Goal: Check status: Check status

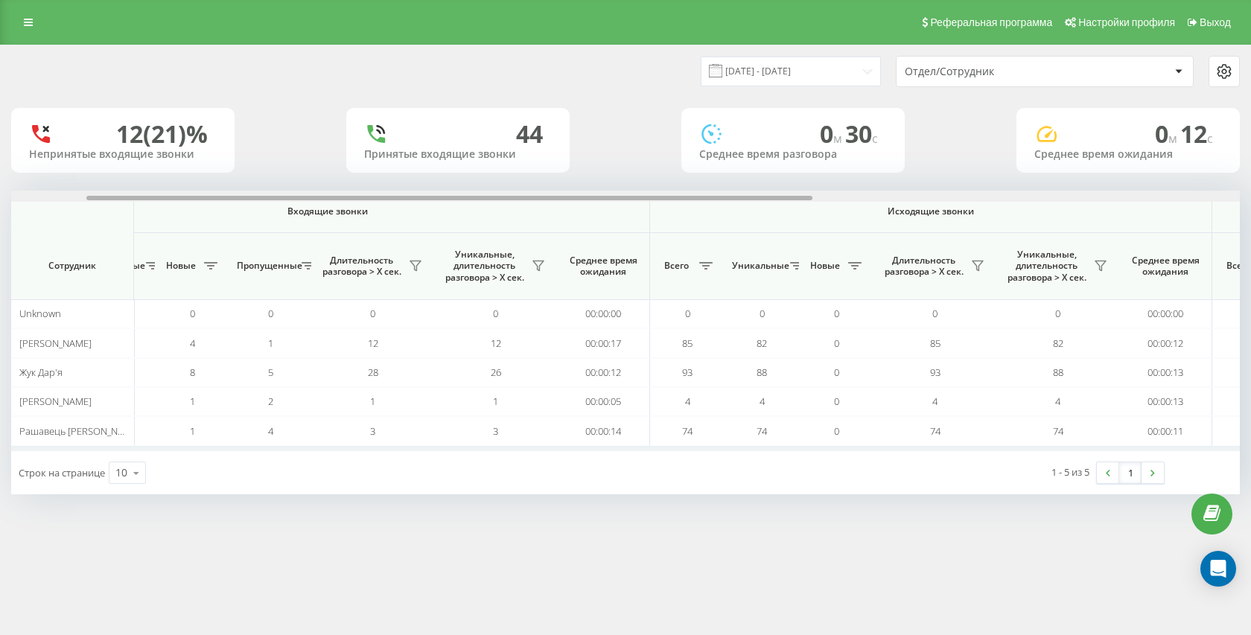
scroll to position [0, 109]
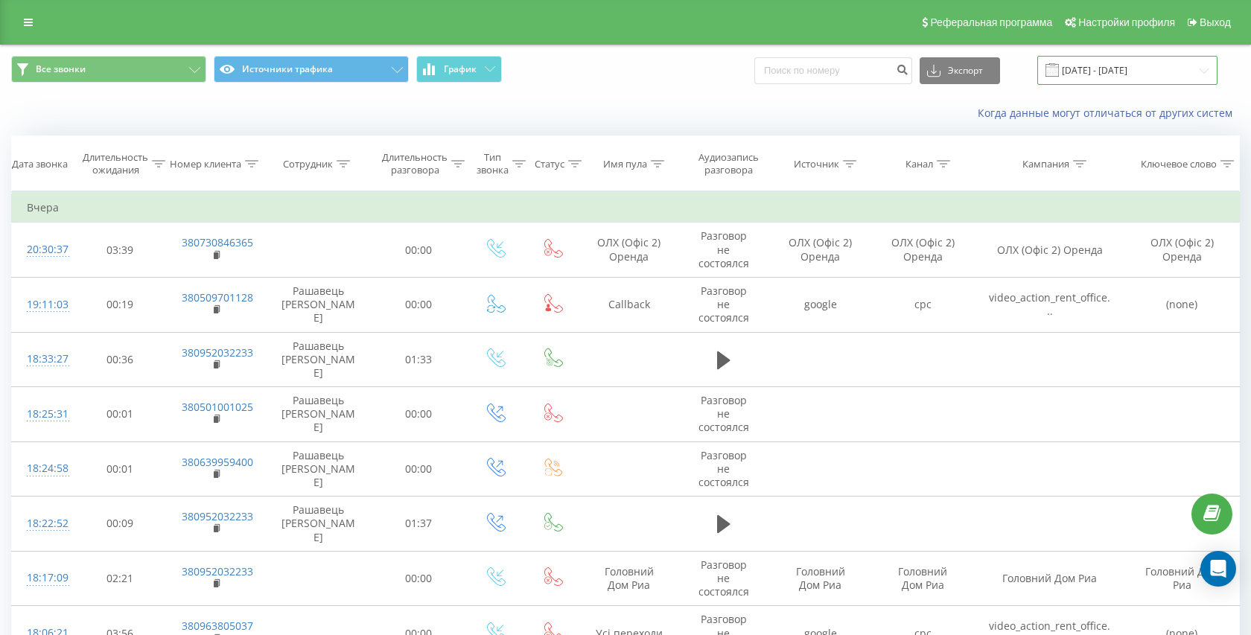
click at [1111, 66] on input "18.07.2025 - 18.08.2025" at bounding box center [1127, 70] width 180 height 29
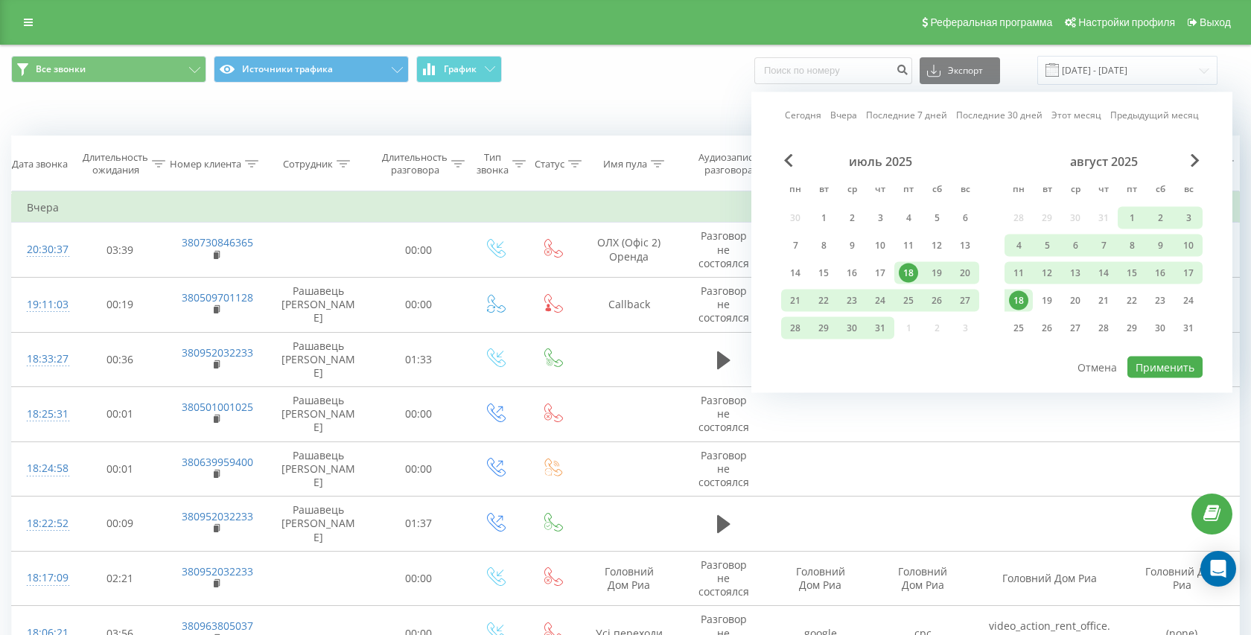
click at [813, 114] on link "Сегодня" at bounding box center [803, 115] width 36 height 14
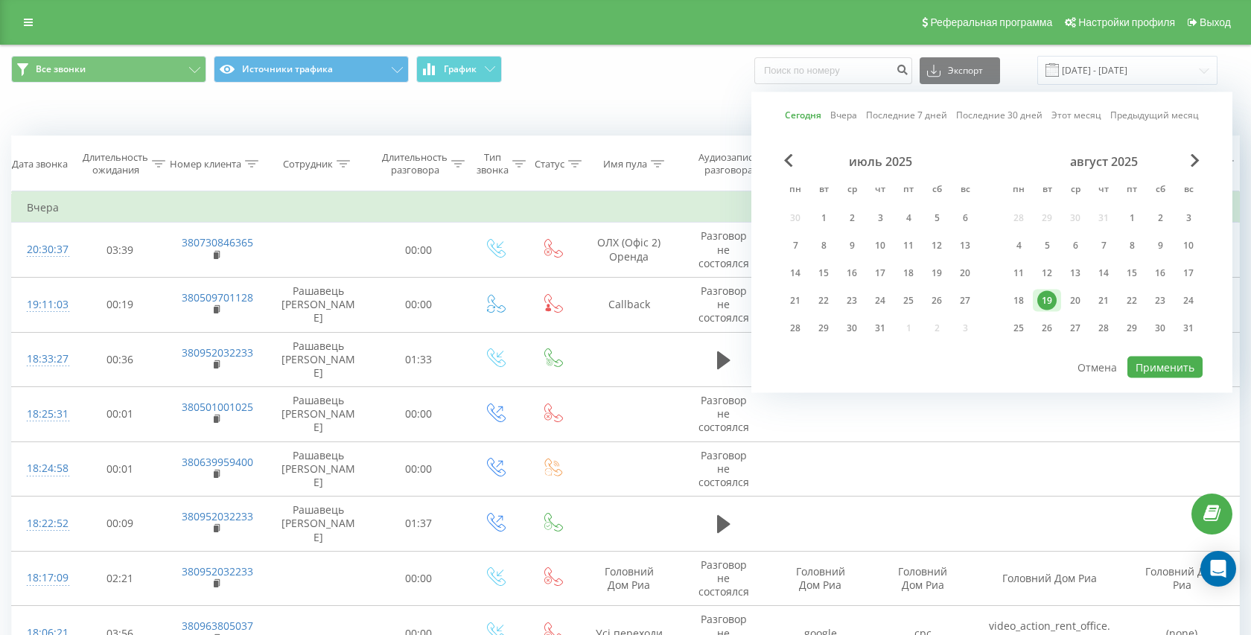
click at [1126, 367] on div "Сегодня Вчера Последние 7 дней Последние 30 дней Этот месяц Предыдущий месяц ию…" at bounding box center [991, 242] width 481 height 301
click at [1148, 367] on button "Применить" at bounding box center [1164, 368] width 75 height 22
type input "[DATE] - [DATE]"
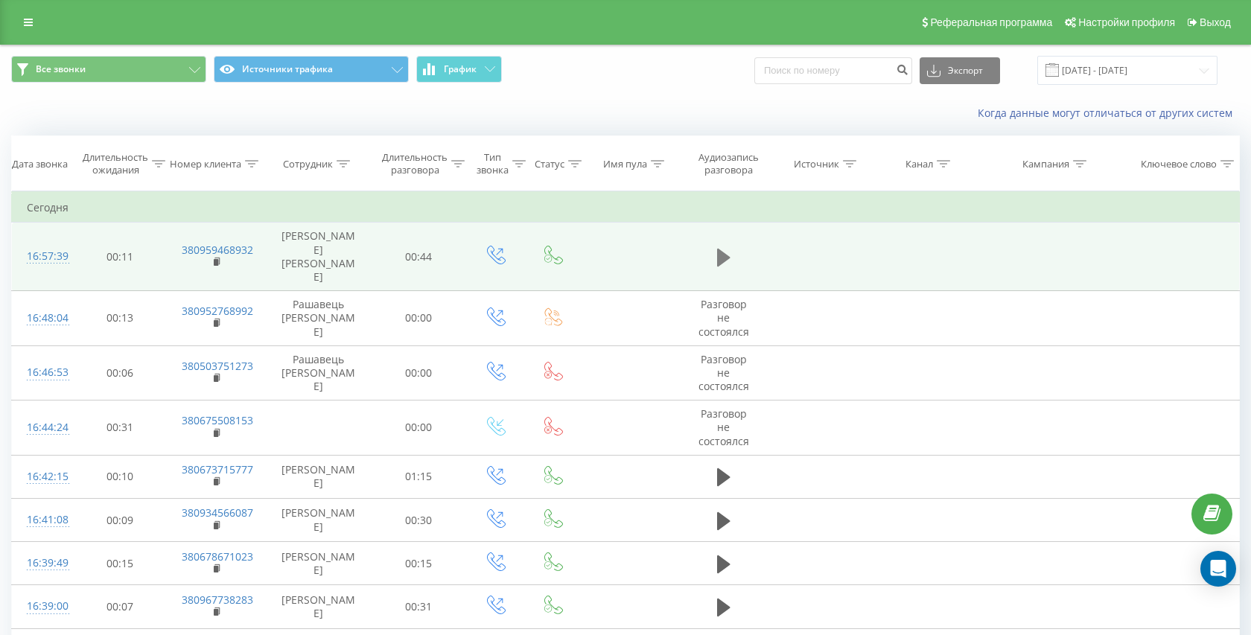
click at [730, 246] on button at bounding box center [723, 257] width 22 height 22
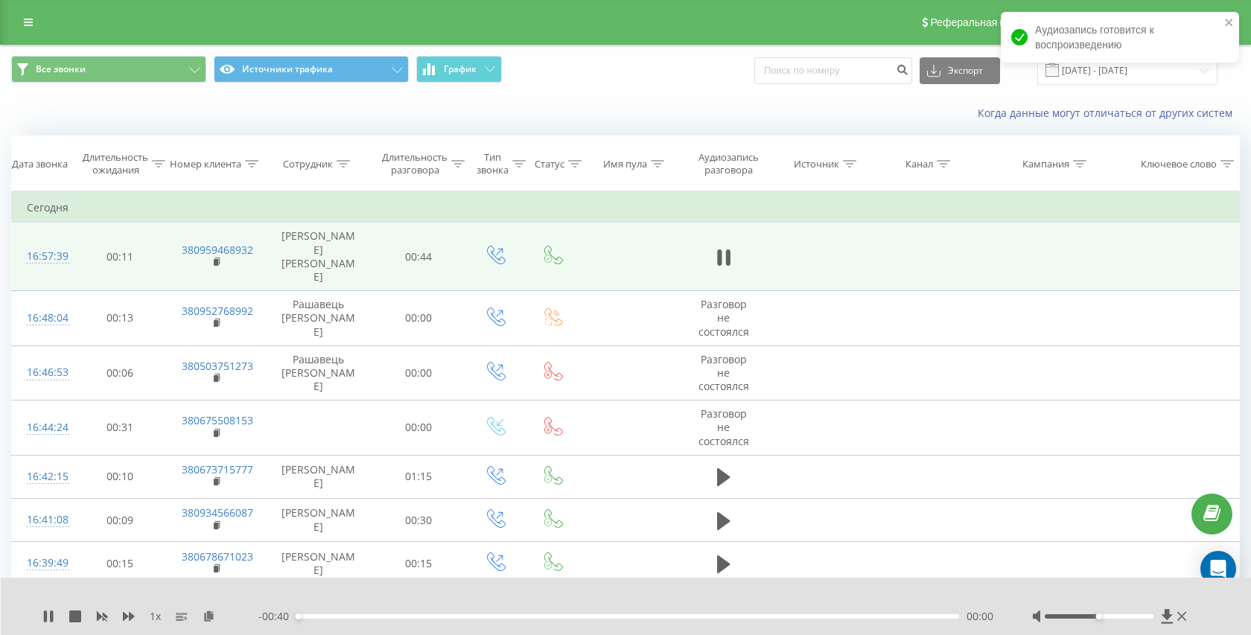
click at [575, 616] on div "00:00" at bounding box center [627, 616] width 663 height 4
click at [622, 616] on div "00:18" at bounding box center [627, 616] width 663 height 4
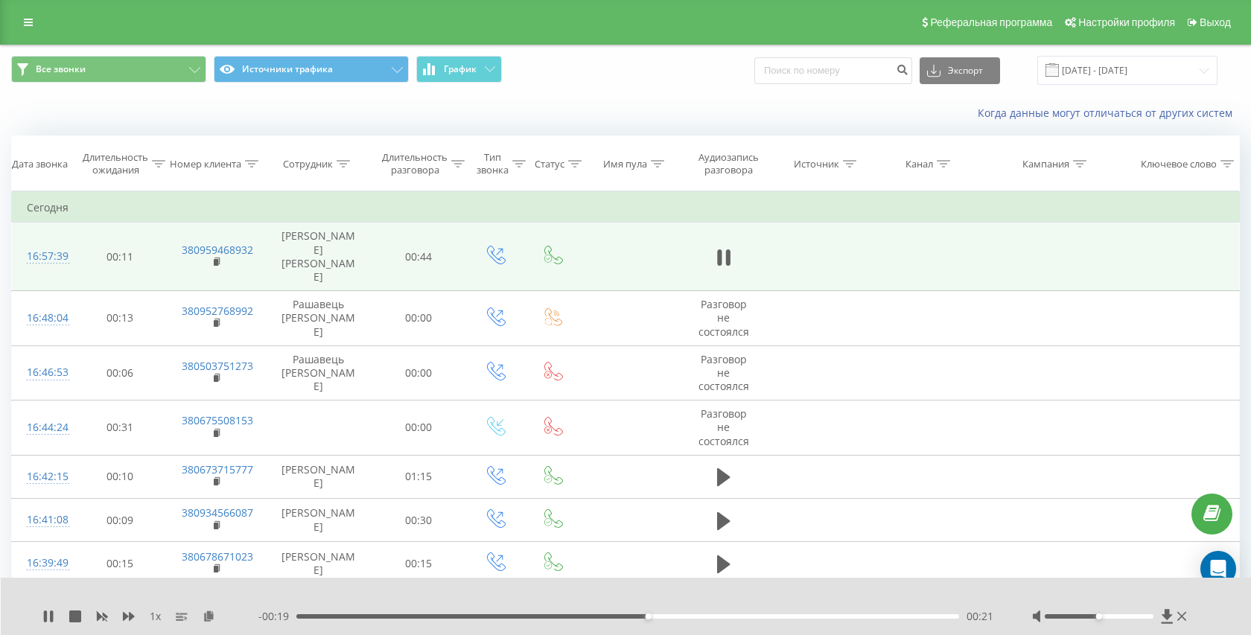
click at [679, 616] on div "00:21" at bounding box center [627, 616] width 663 height 4
click at [723, 247] on icon at bounding box center [723, 257] width 13 height 21
click at [216, 259] on rect at bounding box center [216, 262] width 4 height 7
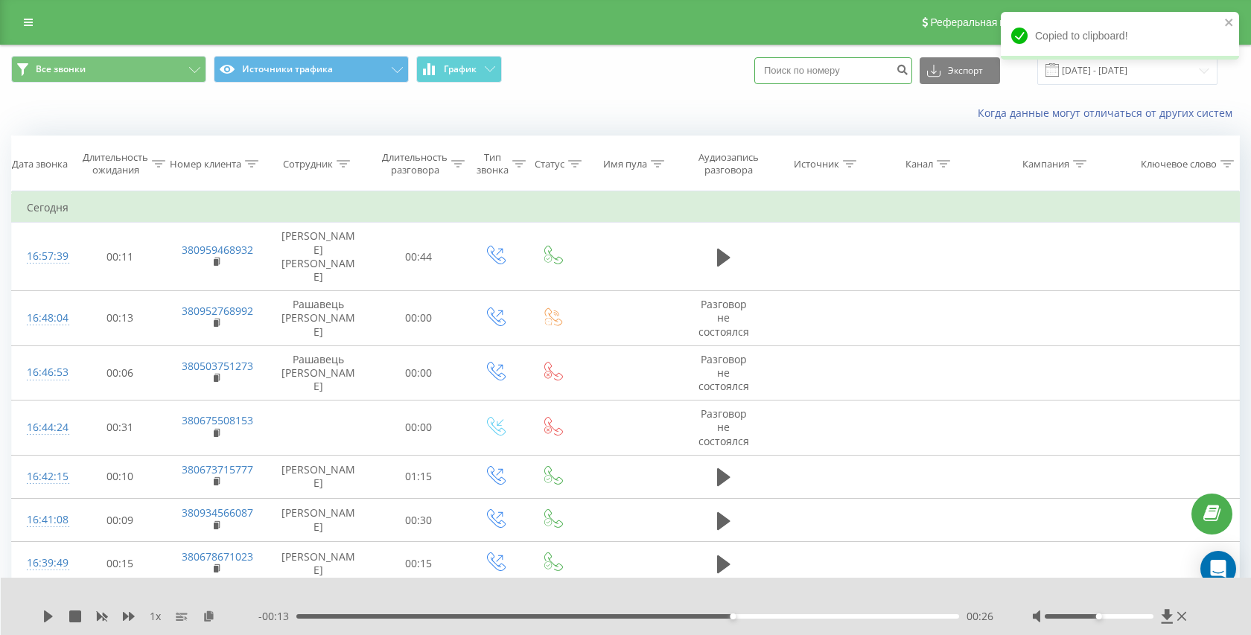
click at [860, 57] on input at bounding box center [833, 70] width 158 height 27
paste input "380674267715"
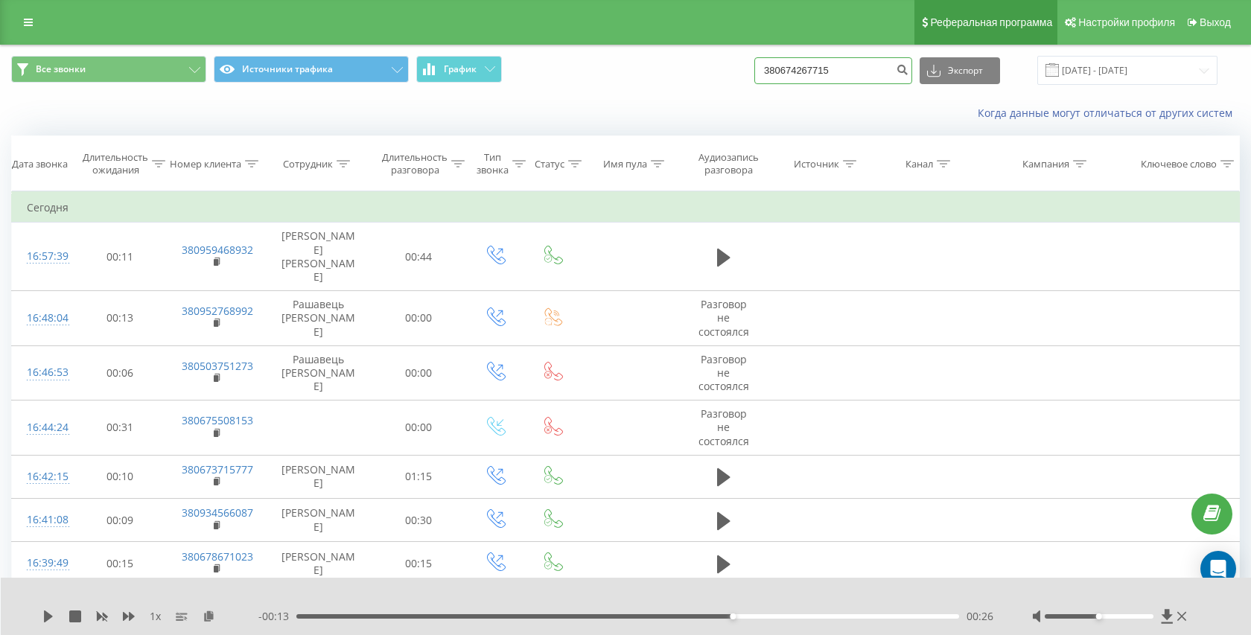
type input "380674267715"
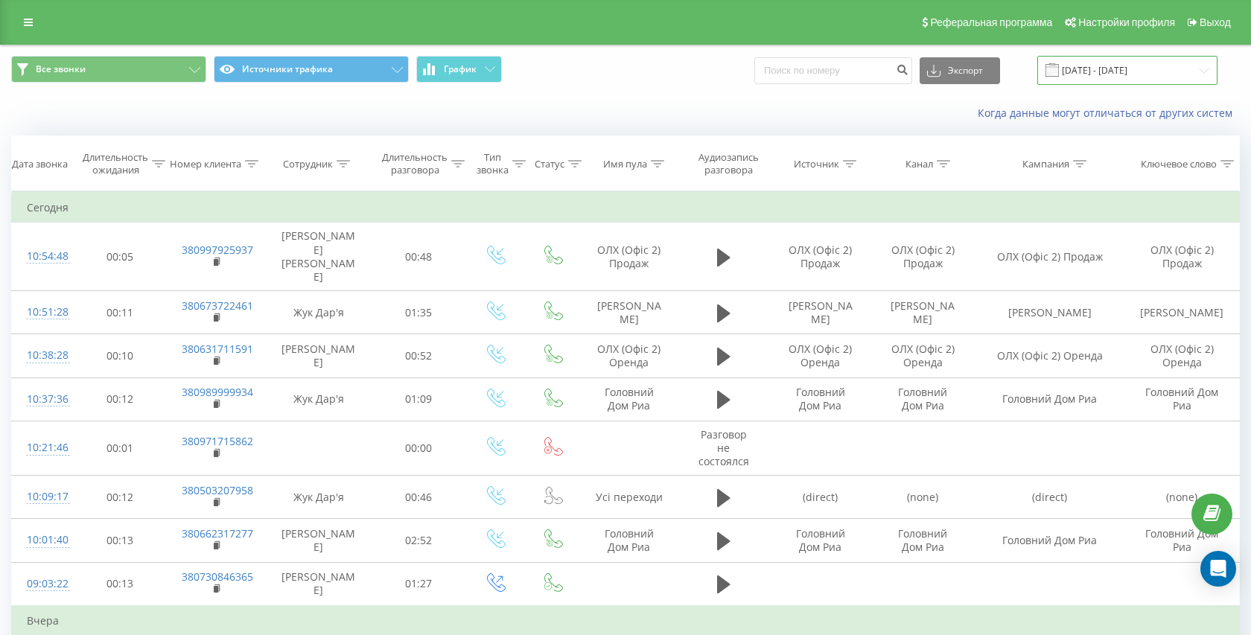
click at [1092, 80] on input "19.07.2025 - 19.08.2025" at bounding box center [1127, 70] width 180 height 29
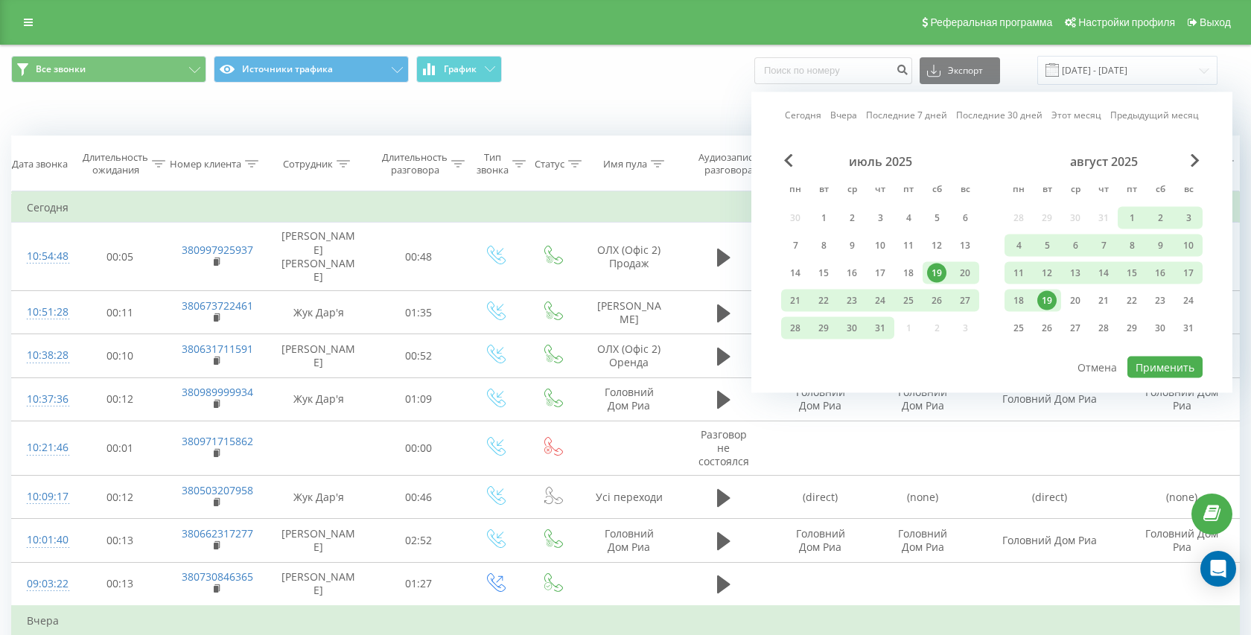
click at [811, 114] on link "Сегодня" at bounding box center [803, 115] width 36 height 14
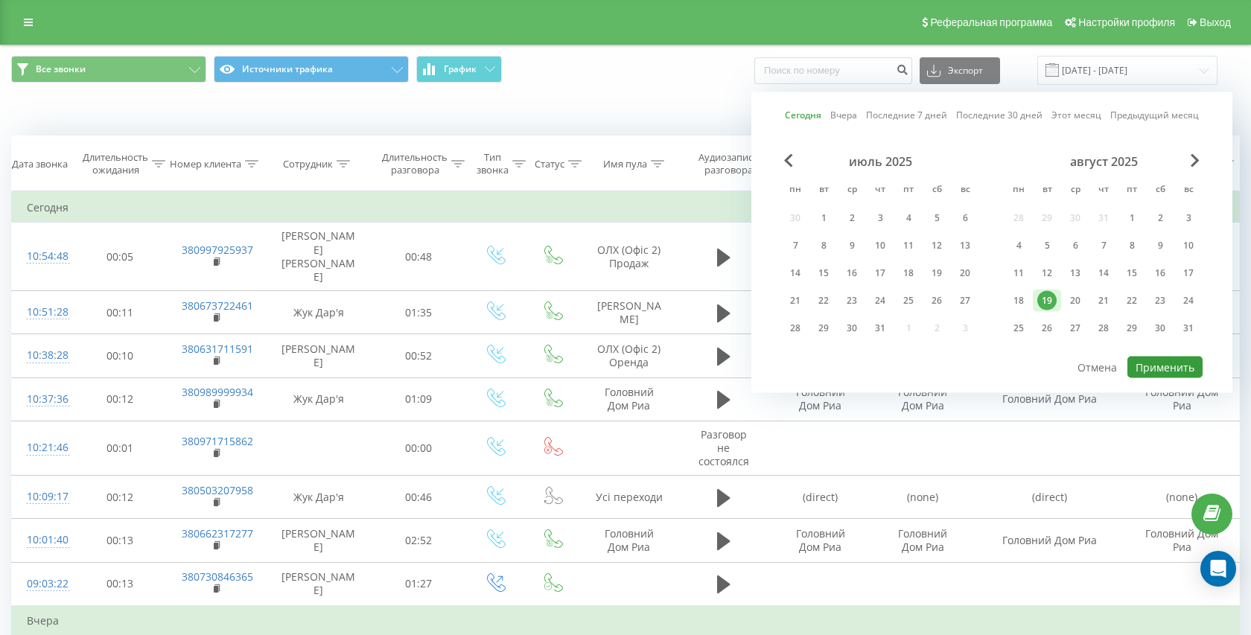
click at [1174, 374] on button "Применить" at bounding box center [1164, 368] width 75 height 22
type input "[DATE] - [DATE]"
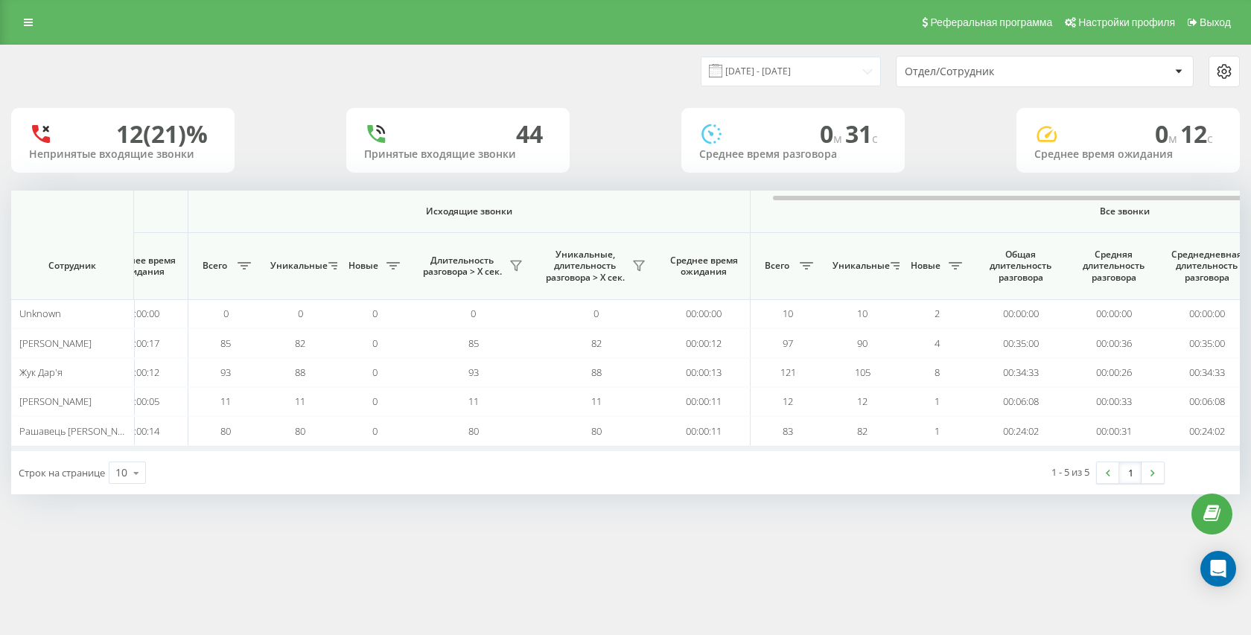
scroll to position [0, 849]
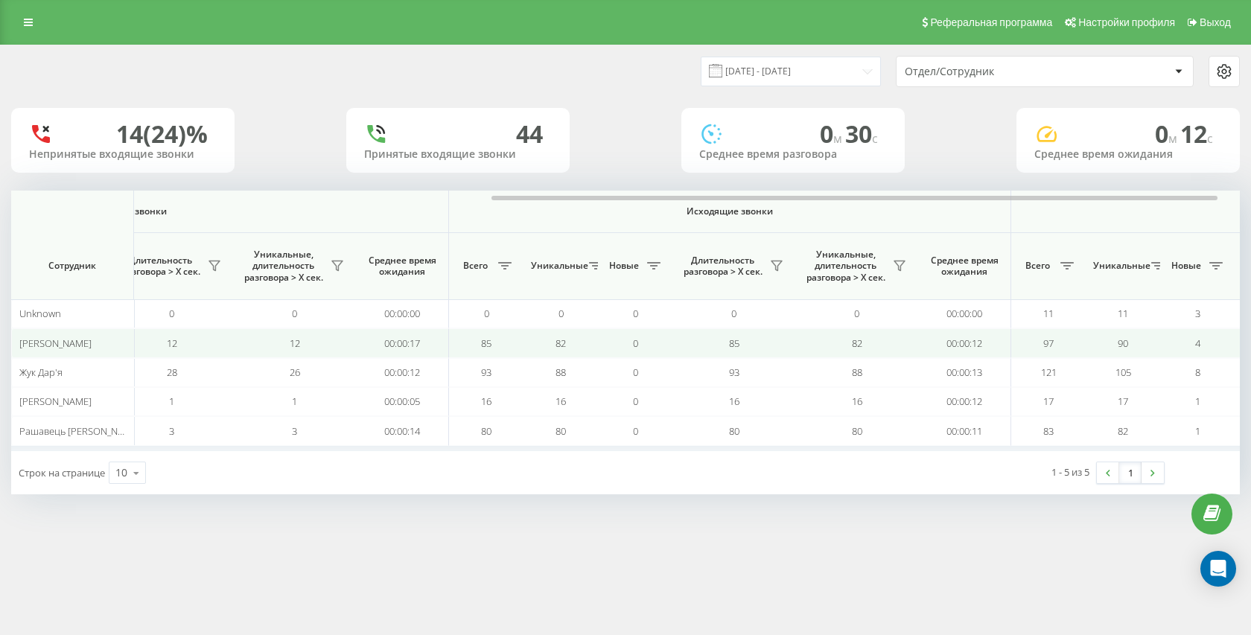
scroll to position [0, 849]
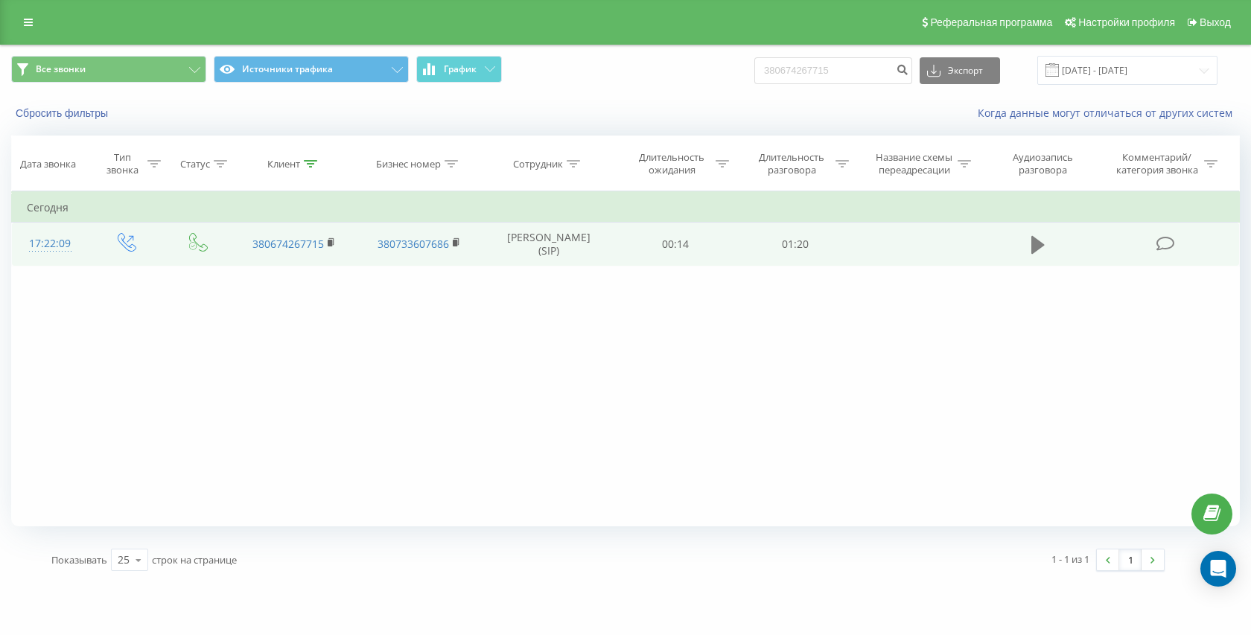
click at [1047, 236] on button at bounding box center [1038, 245] width 22 height 22
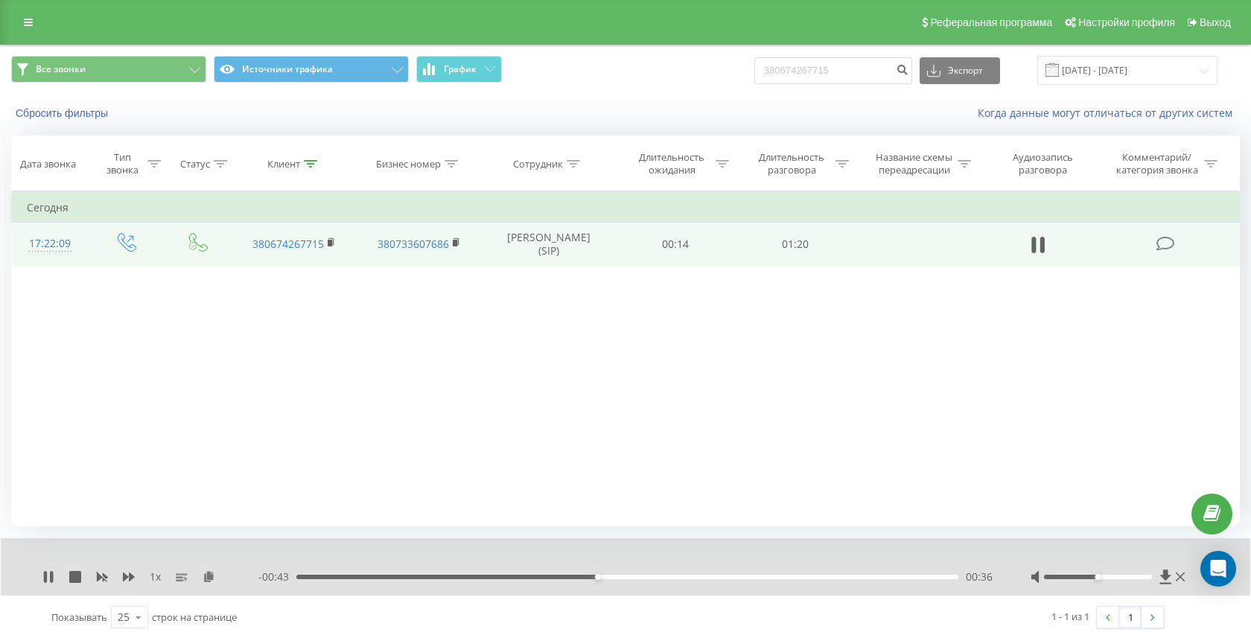
click at [440, 579] on div "00:36" at bounding box center [627, 577] width 662 height 4
click at [555, 576] on div "01:12" at bounding box center [627, 577] width 662 height 4
click at [701, 578] on div "00:53" at bounding box center [627, 577] width 662 height 4
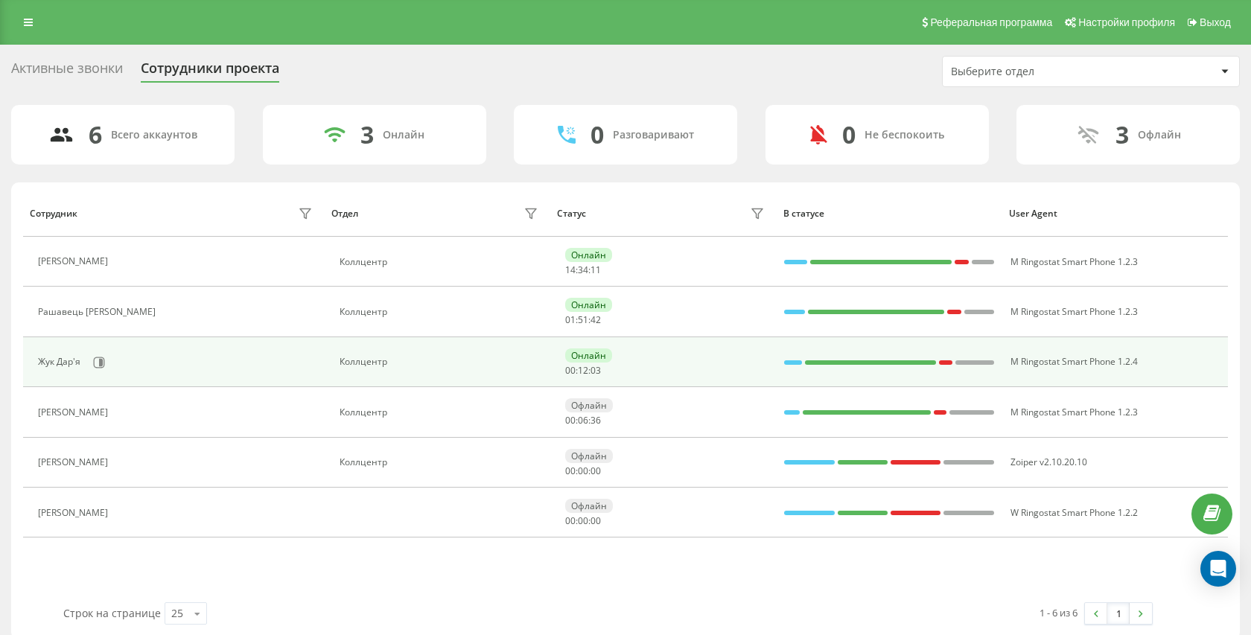
scroll to position [1, 0]
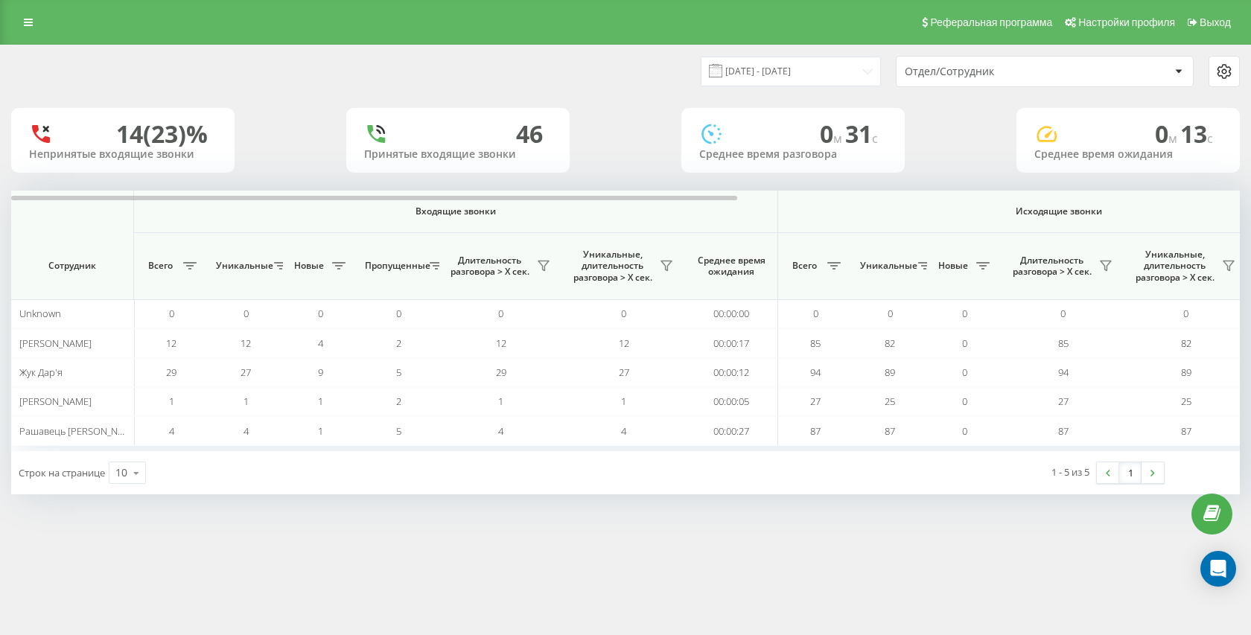
scroll to position [0, 111]
